Goal: Transaction & Acquisition: Download file/media

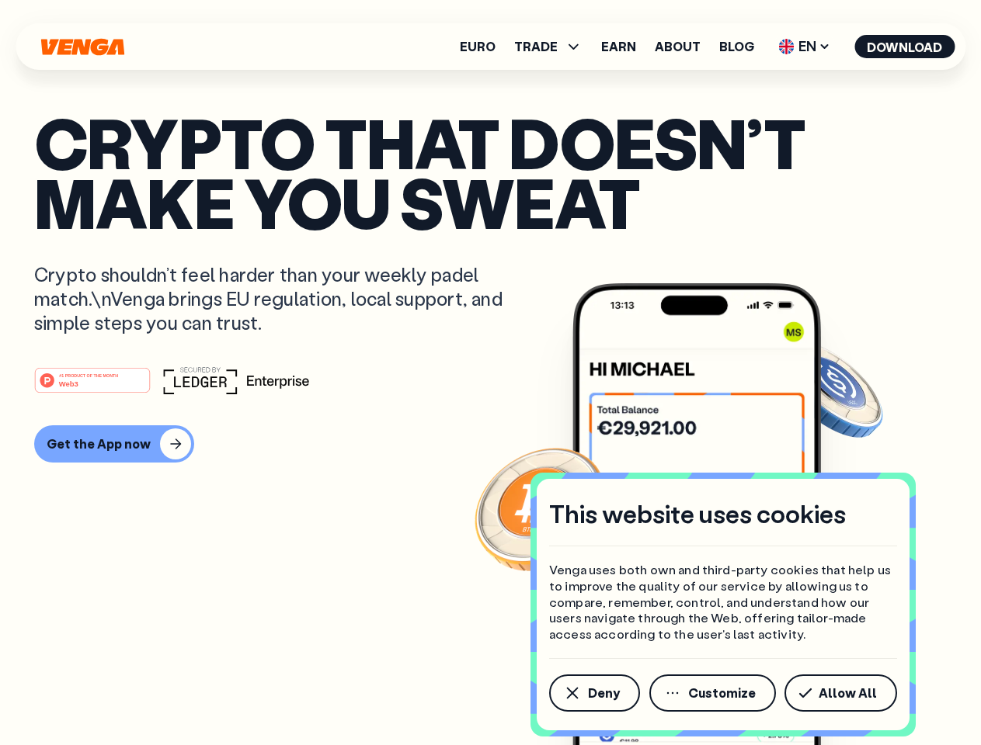
click at [490, 373] on div "#1 PRODUCT OF THE MONTH Web3" at bounding box center [490, 381] width 912 height 28
click at [593, 693] on span "Deny" at bounding box center [604, 693] width 32 height 12
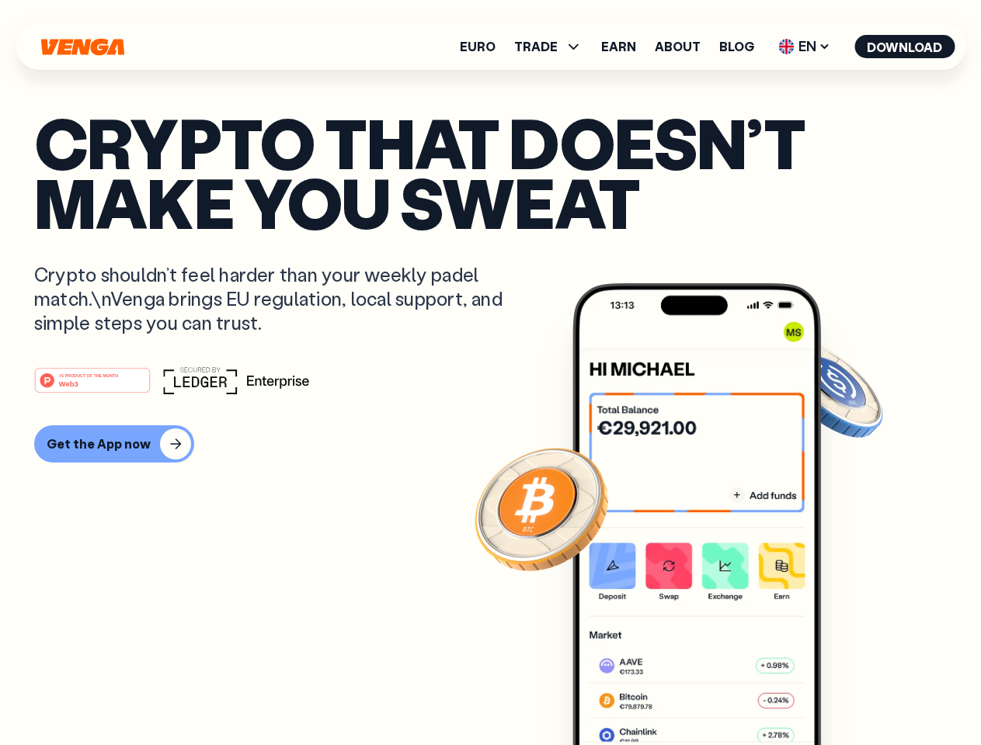
click at [714, 693] on img at bounding box center [696, 543] width 248 height 520
click at [843, 693] on article "Crypto that doesn’t make you sweat Crypto shouldn’t feel harder than your weekl…" at bounding box center [490, 404] width 912 height 582
click at [553, 47] on span "TRADE" at bounding box center [535, 46] width 43 height 12
click at [804, 47] on span "EN" at bounding box center [804, 46] width 63 height 25
click at [905, 47] on button "Download" at bounding box center [904, 46] width 100 height 23
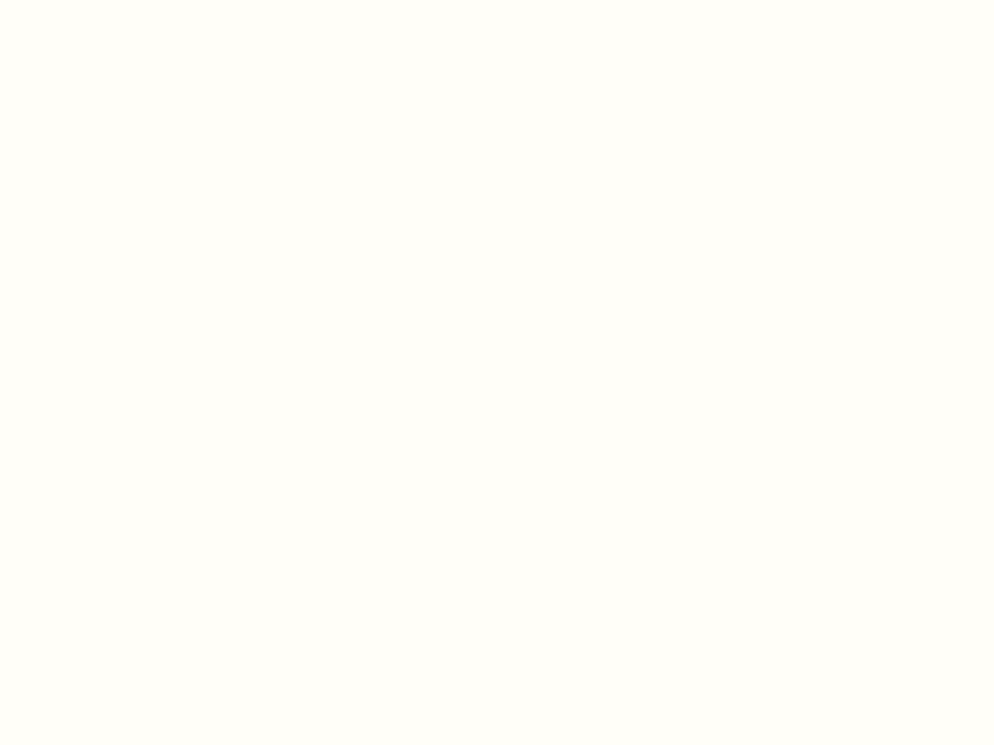
click at [112, 0] on html "This website uses cookies Venga uses both own and third-party cookies that help…" at bounding box center [497, 0] width 994 height 0
click at [95, 0] on html "This website uses cookies Venga uses both own and third-party cookies that help…" at bounding box center [497, 0] width 994 height 0
